Goal: Information Seeking & Learning: Learn about a topic

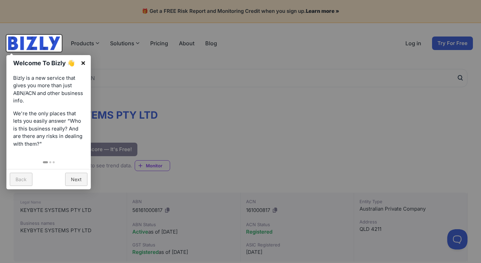
click at [80, 64] on link "×" at bounding box center [83, 62] width 15 height 15
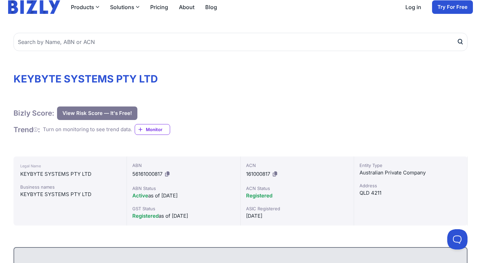
scroll to position [47, 0]
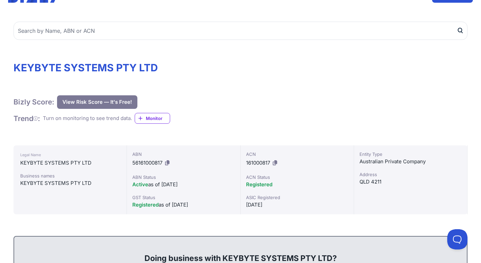
drag, startPoint x: 164, startPoint y: 184, endPoint x: 199, endPoint y: 184, distance: 35.5
click at [199, 184] on div "Active as of [DATE]" at bounding box center [183, 184] width 102 height 8
drag, startPoint x: 166, startPoint y: 205, endPoint x: 207, endPoint y: 205, distance: 40.5
click at [207, 205] on div "Registered as of [DATE]" at bounding box center [183, 205] width 102 height 8
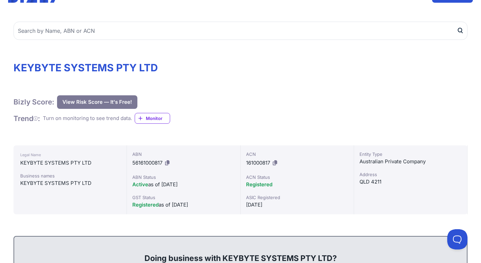
click at [258, 185] on span "Registered" at bounding box center [259, 184] width 26 height 6
click at [392, 174] on div "Address" at bounding box center [411, 174] width 102 height 7
click at [398, 158] on div "Australian Private Company" at bounding box center [411, 161] width 102 height 8
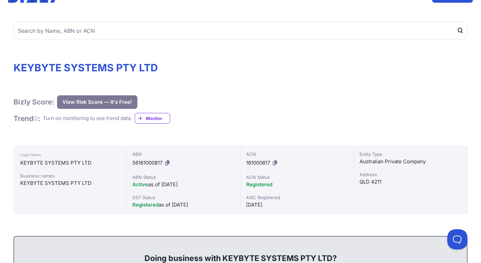
click at [398, 158] on div "Australian Private Company" at bounding box center [411, 161] width 102 height 8
click at [361, 186] on div "Entity Type Australian Private Company Address QLD 4211" at bounding box center [410, 179] width 113 height 69
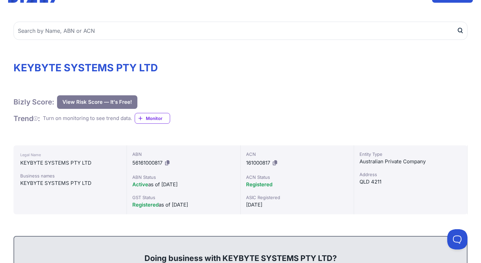
click at [361, 186] on div "Entity Type Australian Private Company Address QLD 4211" at bounding box center [410, 179] width 113 height 69
click at [369, 181] on div "QLD 4211" at bounding box center [411, 182] width 102 height 8
click at [257, 208] on div "[DATE]" at bounding box center [297, 205] width 102 height 8
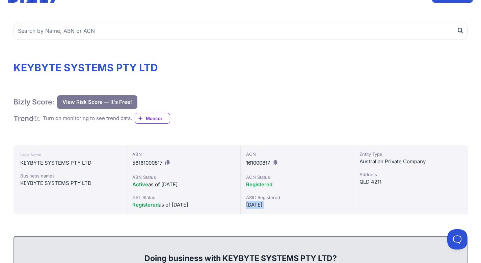
click at [281, 205] on div "[DATE]" at bounding box center [297, 205] width 102 height 8
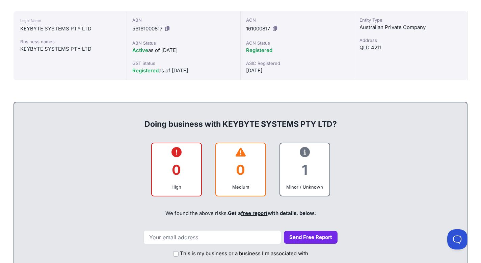
scroll to position [183, 0]
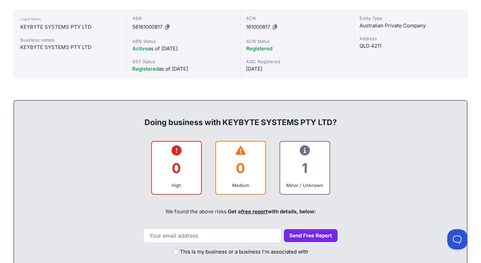
drag, startPoint x: 148, startPoint y: 123, endPoint x: 331, endPoint y: 123, distance: 183.7
click at [331, 123] on div "Doing business with KEYBYTE SYSTEMS PTY LTD?" at bounding box center [240, 117] width 439 height 22
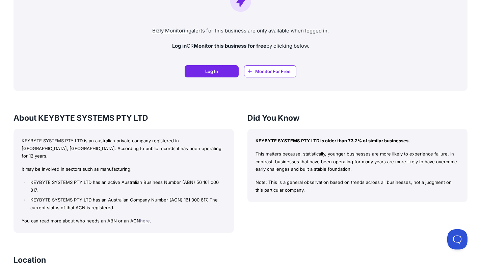
scroll to position [536, 0]
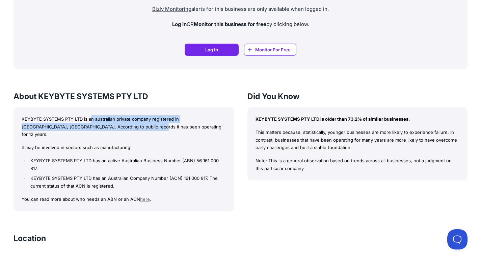
drag, startPoint x: 93, startPoint y: 120, endPoint x: 118, endPoint y: 125, distance: 25.0
click at [118, 125] on p "KEYBYTE SYSTEMS PTY LTD is an australian private company registered in [GEOGRAP…" at bounding box center [124, 126] width 204 height 23
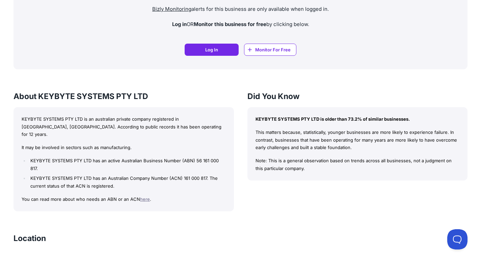
click at [118, 125] on p "KEYBYTE SYSTEMS PTY LTD is an australian private company registered in [GEOGRAP…" at bounding box center [124, 126] width 204 height 23
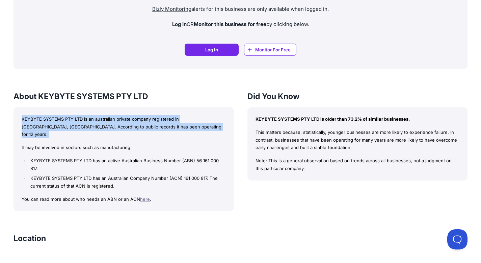
click at [138, 127] on p "KEYBYTE SYSTEMS PTY LTD is an australian private company registered in [GEOGRAP…" at bounding box center [124, 126] width 204 height 23
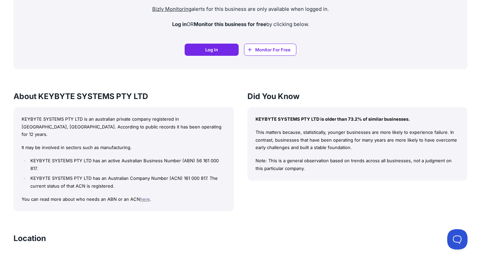
click at [95, 157] on li "KEYBYTE SYSTEMS PTY LTD has an active Australian Business Number (ABN) 56 161 0…" at bounding box center [127, 165] width 197 height 16
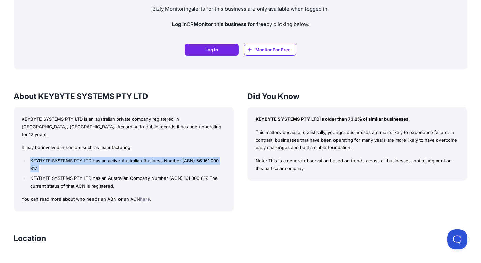
click at [119, 157] on li "KEYBYTE SYSTEMS PTY LTD has an active Australian Business Number (ABN) 56 161 0…" at bounding box center [127, 165] width 197 height 16
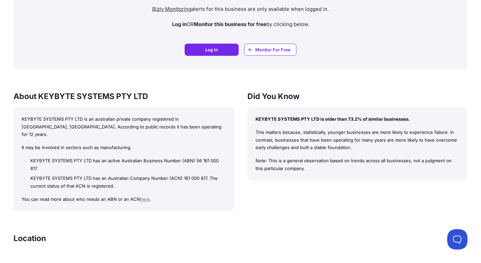
click at [119, 157] on li "KEYBYTE SYSTEMS PTY LTD has an active Australian Business Number (ABN) 56 161 0…" at bounding box center [127, 165] width 197 height 16
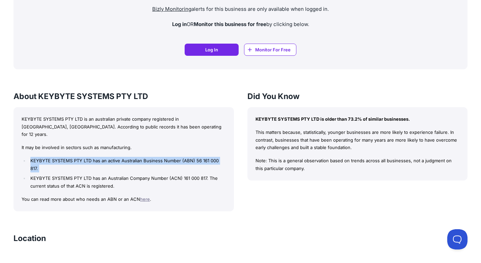
click at [79, 164] on li "KEYBYTE SYSTEMS PTY LTD has an active Australian Business Number (ABN) 56 161 0…" at bounding box center [127, 165] width 197 height 16
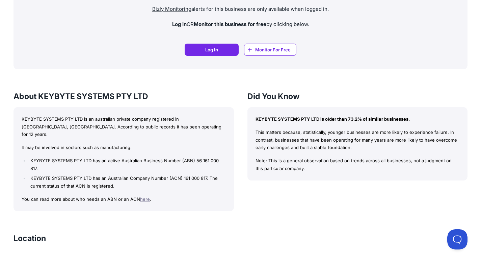
click at [79, 164] on li "KEYBYTE SYSTEMS PTY LTD has an active Australian Business Number (ABN) 56 161 0…" at bounding box center [127, 165] width 197 height 16
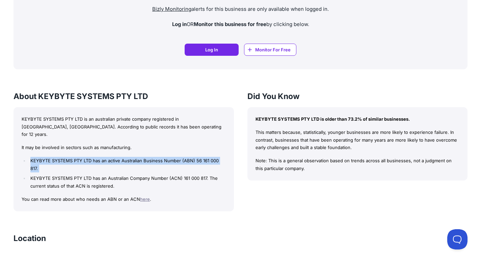
click at [100, 174] on li "KEYBYTE SYSTEMS PTY LTD has an Australian Company Number (ACN) 161 000 817. The…" at bounding box center [127, 182] width 197 height 16
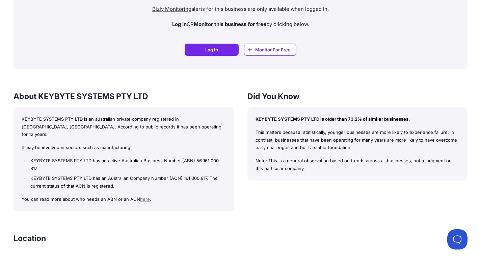
click at [100, 174] on li "KEYBYTE SYSTEMS PTY LTD has an Australian Company Number (ACN) 161 000 817. The…" at bounding box center [127, 182] width 197 height 16
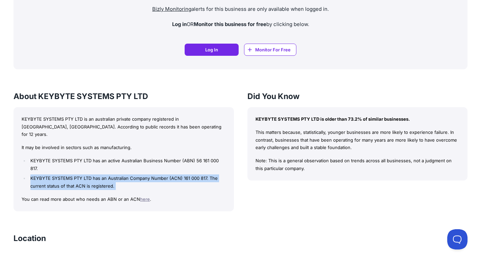
click at [130, 177] on li "KEYBYTE SYSTEMS PTY LTD has an Australian Company Number (ACN) 161 000 817. The…" at bounding box center [127, 182] width 197 height 16
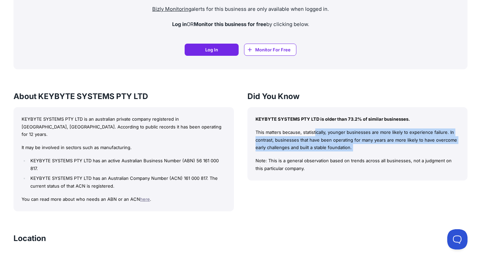
drag, startPoint x: 255, startPoint y: 131, endPoint x: 365, endPoint y: 155, distance: 113.2
click at [364, 155] on div "KEYBYTE SYSTEMS PTY LTD is older than 73.2% of similar businesses. This matters…" at bounding box center [358, 143] width 221 height 73
click at [365, 155] on div "KEYBYTE SYSTEMS PTY LTD is older than 73.2% of similar businesses. This matters…" at bounding box center [358, 143] width 221 height 73
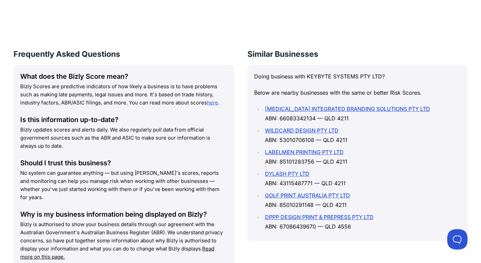
scroll to position [910, 0]
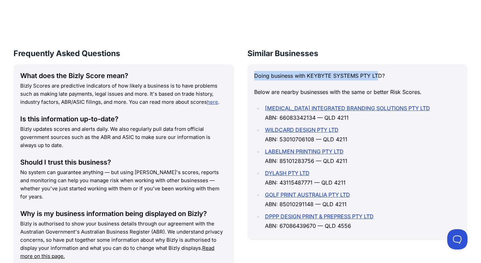
drag, startPoint x: 250, startPoint y: 68, endPoint x: 407, endPoint y: 74, distance: 157.2
click at [402, 71] on div "Doing business with KEYBYTE SYSTEMS PTY LTD? Below are nearby businesses with t…" at bounding box center [358, 152] width 221 height 176
click at [407, 74] on div "Doing business with KEYBYTE SYSTEMS PTY LTD? Below are nearby businesses with t…" at bounding box center [358, 152] width 221 height 176
click at [314, 87] on p "Below are nearby businesses with the same or better Risk Scores." at bounding box center [357, 91] width 207 height 9
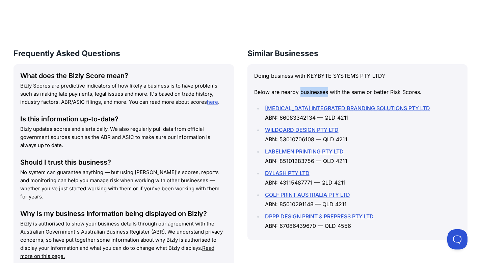
click at [314, 87] on p "Below are nearby businesses with the same or better Risk Scores." at bounding box center [357, 91] width 207 height 9
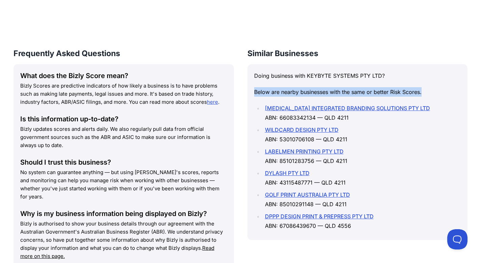
click at [334, 87] on p "Below are nearby businesses with the same or better Risk Scores." at bounding box center [357, 91] width 207 height 9
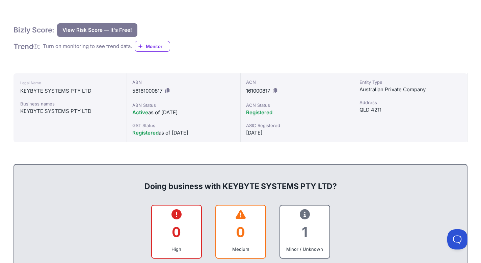
scroll to position [0, 0]
